Goal: Check status: Check status

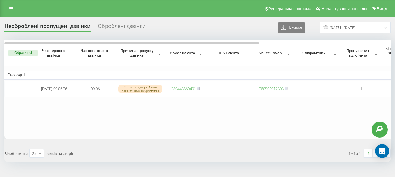
click at [311, 130] on table "Сьогодні [DATE] 09:06:36 09:06 Усі менеджери були зайняті або недоступні 380443…" at bounding box center [296, 89] width 585 height 99
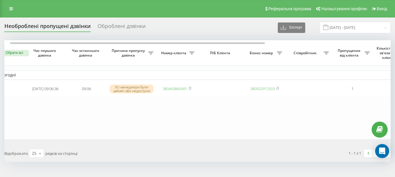
scroll to position [0, 18]
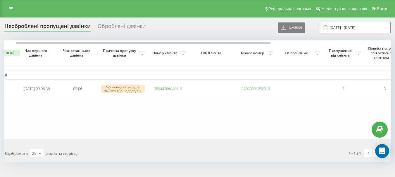
click at [341, 27] on input "[DATE] - [DATE]" at bounding box center [355, 27] width 71 height 11
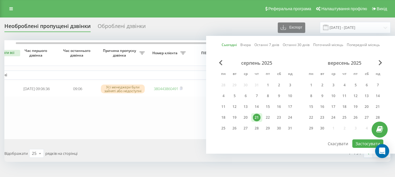
click at [246, 42] on link "Вчора" at bounding box center [245, 45] width 11 height 6
click at [361, 141] on button "Застосувати" at bounding box center [367, 144] width 31 height 8
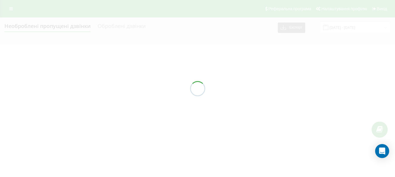
type input "[DATE] - [DATE]"
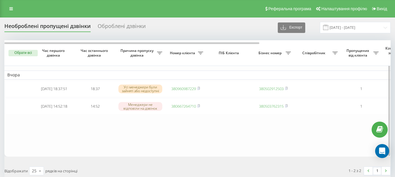
click at [204, 138] on table "Вчора [DATE] 18:37:51 18:37 Усі менеджери були зайняті або недоступні 380960987…" at bounding box center [296, 98] width 585 height 117
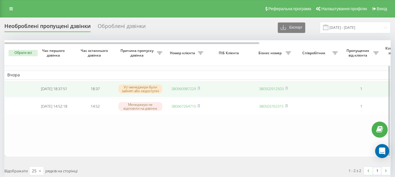
click at [188, 88] on link "380960987229" at bounding box center [183, 88] width 25 height 5
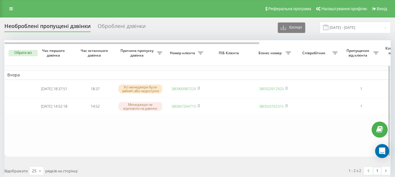
click at [243, 147] on table "Вчора [DATE] 18:37:51 18:37 Усі менеджери були зайняті або недоступні 380960987…" at bounding box center [296, 98] width 585 height 117
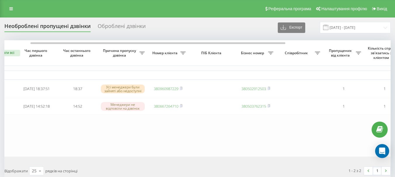
scroll to position [0, 26]
